Goal: Task Accomplishment & Management: Manage account settings

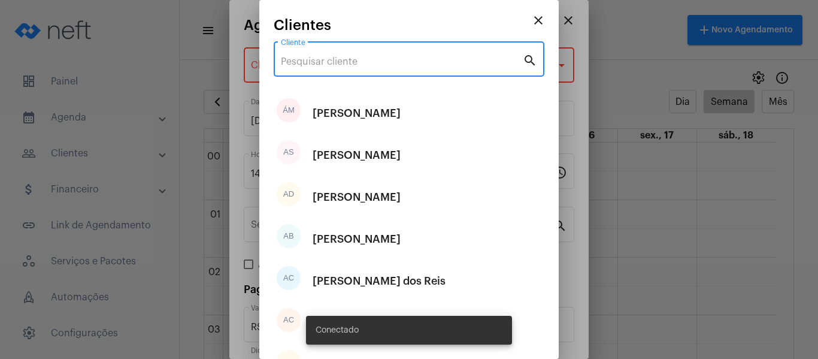
scroll to position [705, 0]
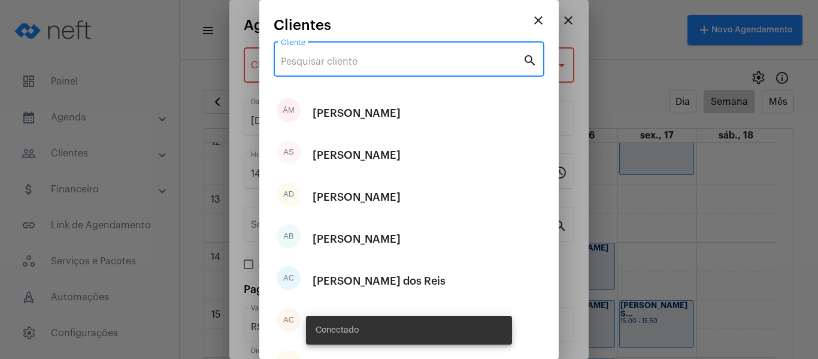
click at [531, 23] on mat-icon "close" at bounding box center [538, 20] width 14 height 14
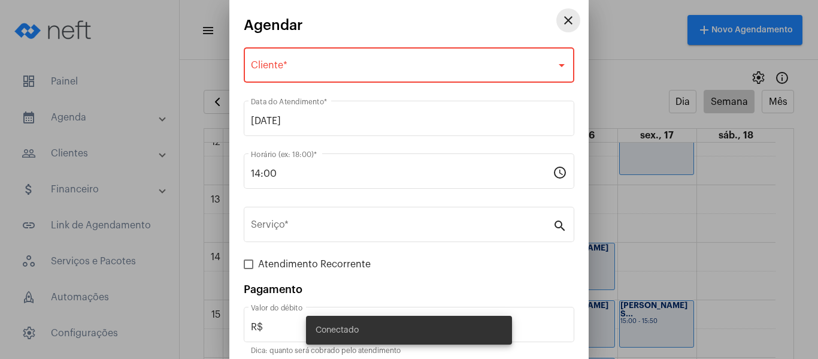
click at [561, 18] on mat-icon "close" at bounding box center [568, 20] width 14 height 14
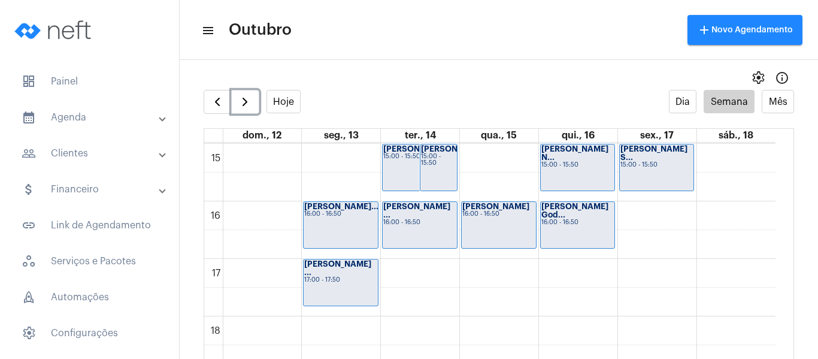
scroll to position [824, 0]
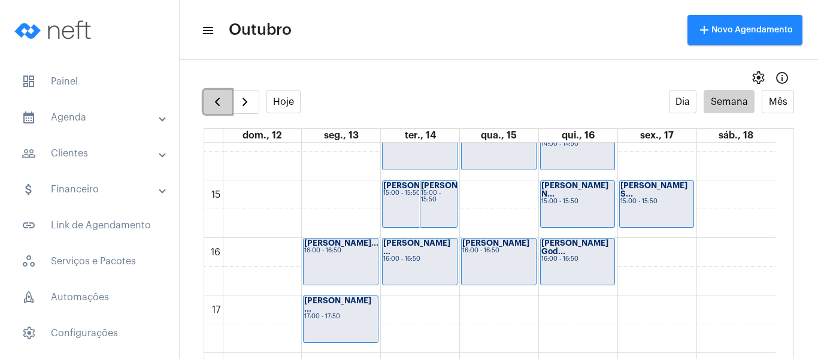
click at [222, 110] on button "button" at bounding box center [218, 102] width 28 height 24
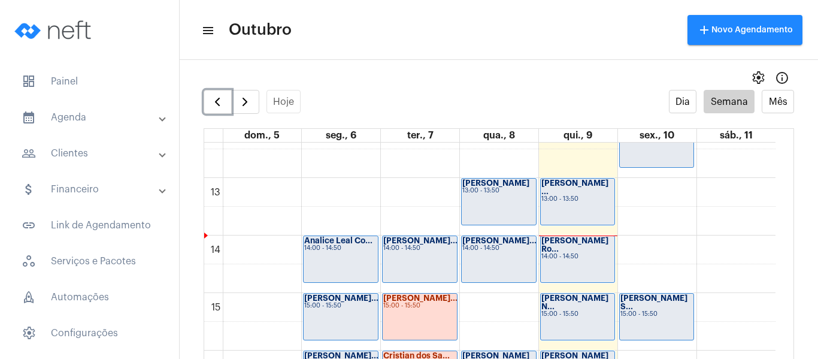
scroll to position [765, 0]
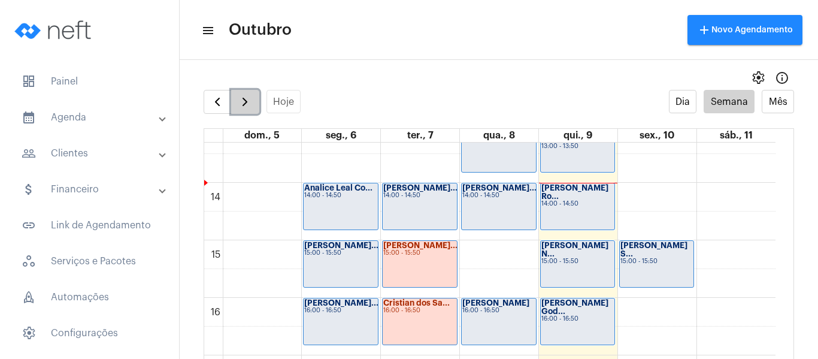
click at [241, 100] on span "button" at bounding box center [245, 102] width 14 height 14
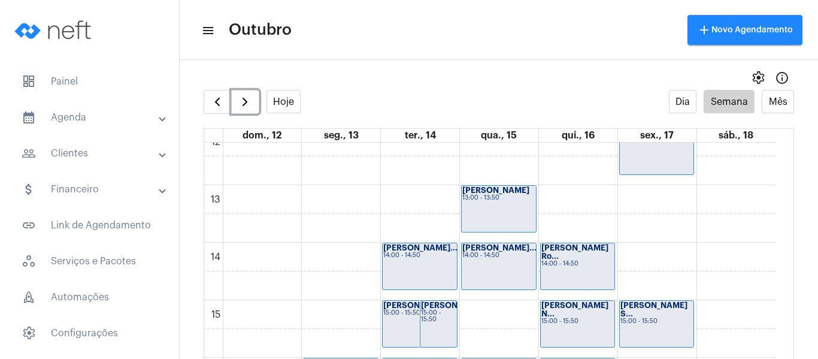
scroll to position [765, 0]
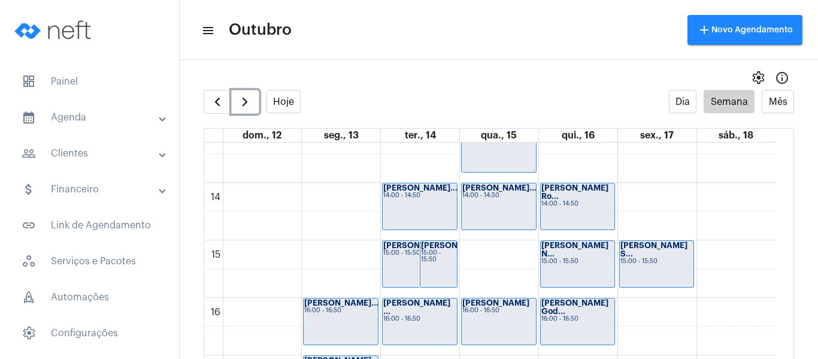
click at [399, 258] on div "[PERSON_NAME]... 15:00 - 15:50" at bounding box center [420, 264] width 74 height 46
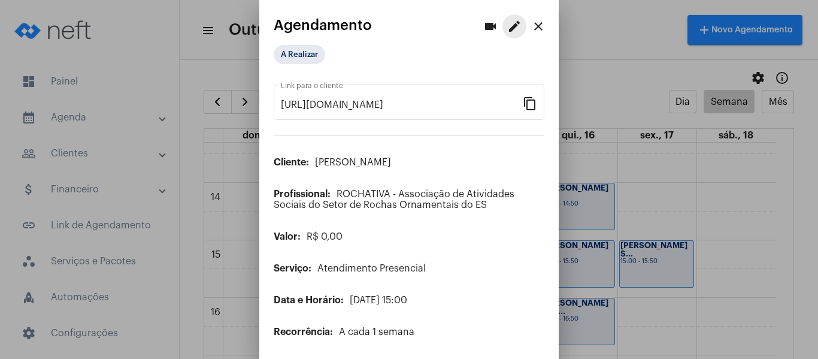
click at [507, 23] on mat-icon "edit" at bounding box center [514, 26] width 14 height 14
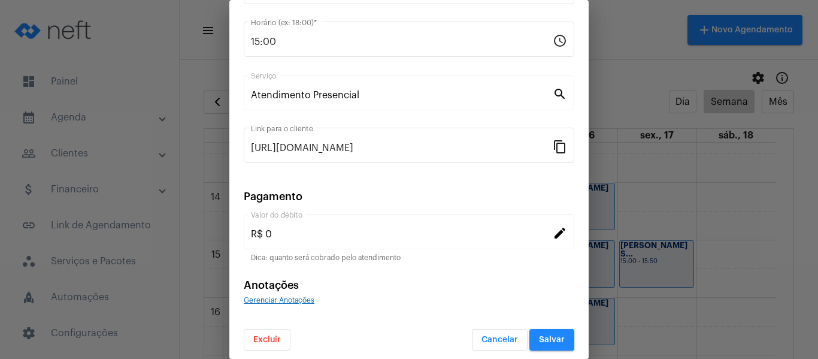
scroll to position [157, 0]
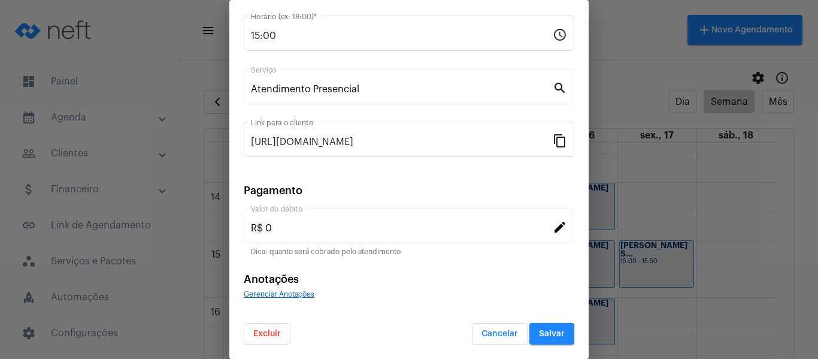
click at [252, 338] on button "Excluir" at bounding box center [267, 334] width 47 height 22
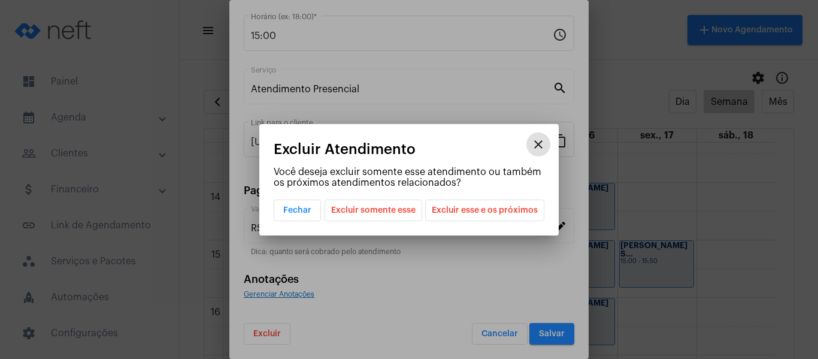
click at [445, 207] on span "Excluir esse e os próximos" at bounding box center [485, 210] width 106 height 20
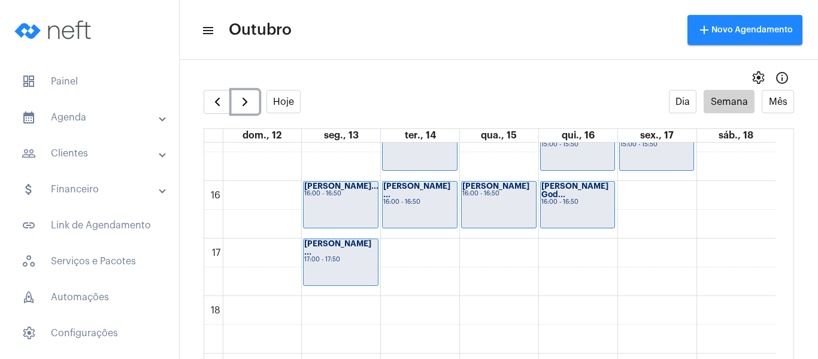
scroll to position [884, 0]
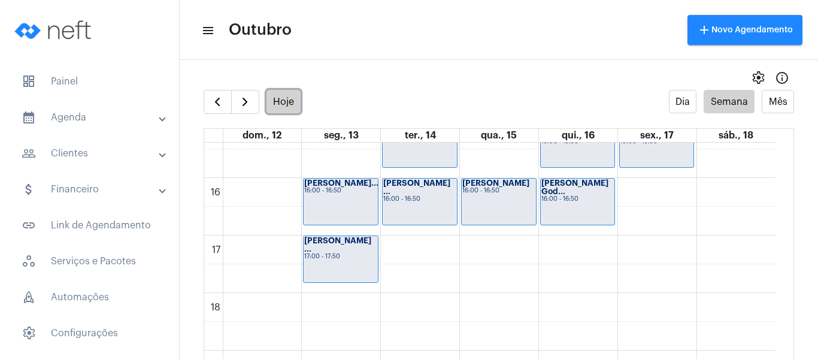
click at [284, 106] on button "Hoje" at bounding box center [283, 101] width 35 height 23
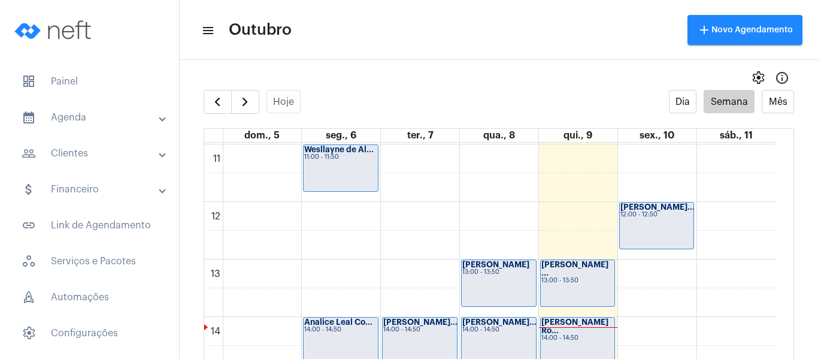
scroll to position [645, 0]
